Goal: Navigation & Orientation: Find specific page/section

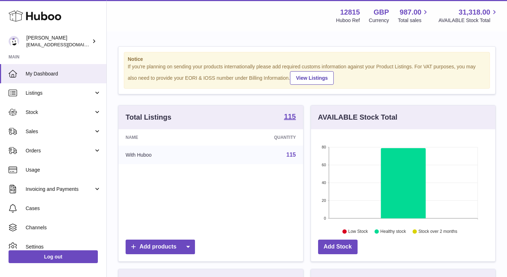
scroll to position [111, 184]
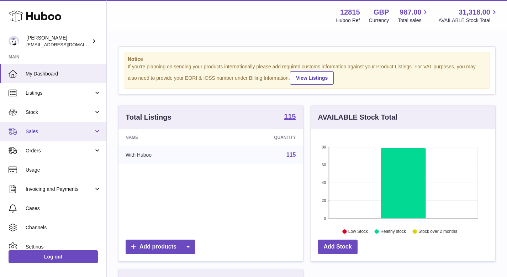
click at [58, 131] on span "Sales" at bounding box center [60, 131] width 68 height 7
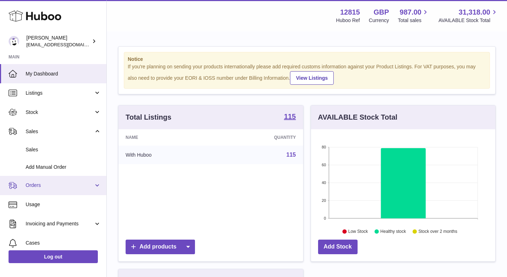
click at [51, 185] on span "Orders" at bounding box center [60, 185] width 68 height 7
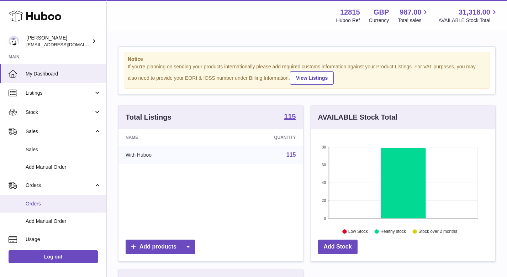
click at [53, 200] on link "Orders" at bounding box center [53, 203] width 106 height 17
